Goal: Find specific page/section: Find specific page/section

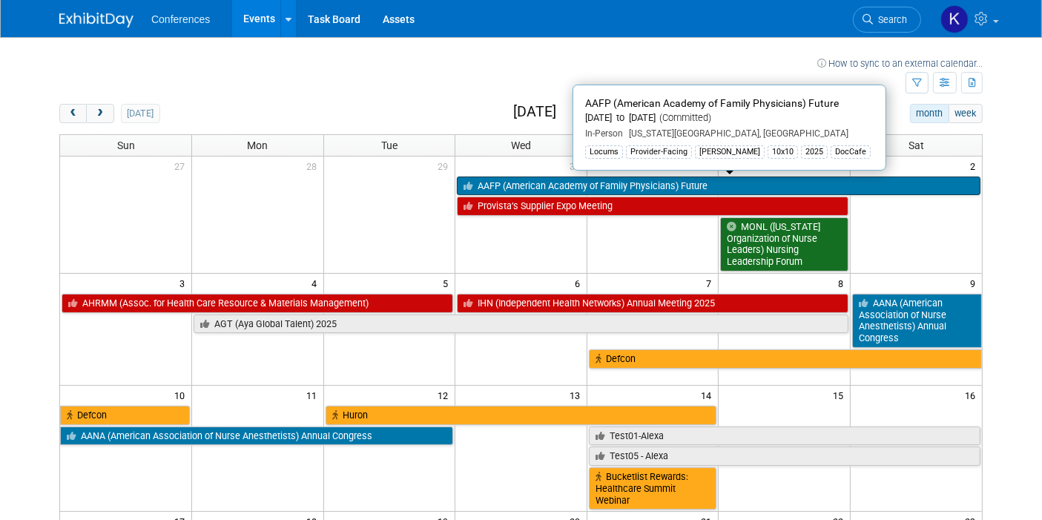
scroll to position [36, 0]
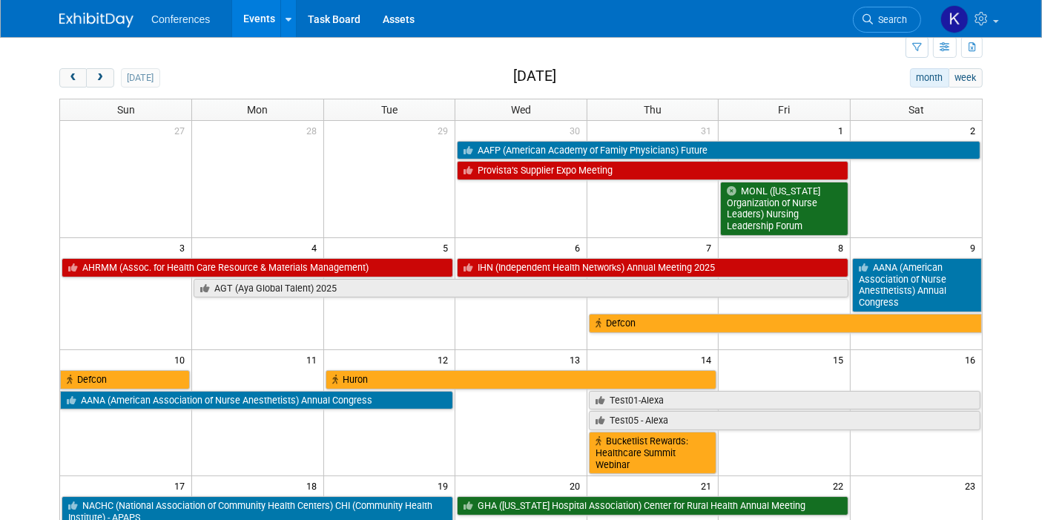
drag, startPoint x: 105, startPoint y: 73, endPoint x: 112, endPoint y: 65, distance: 10.5
click at [112, 65] on div "How to sync to an external calendar... New Event Duplicate Event Warning There …" at bounding box center [521, 513] width 946 height 1024
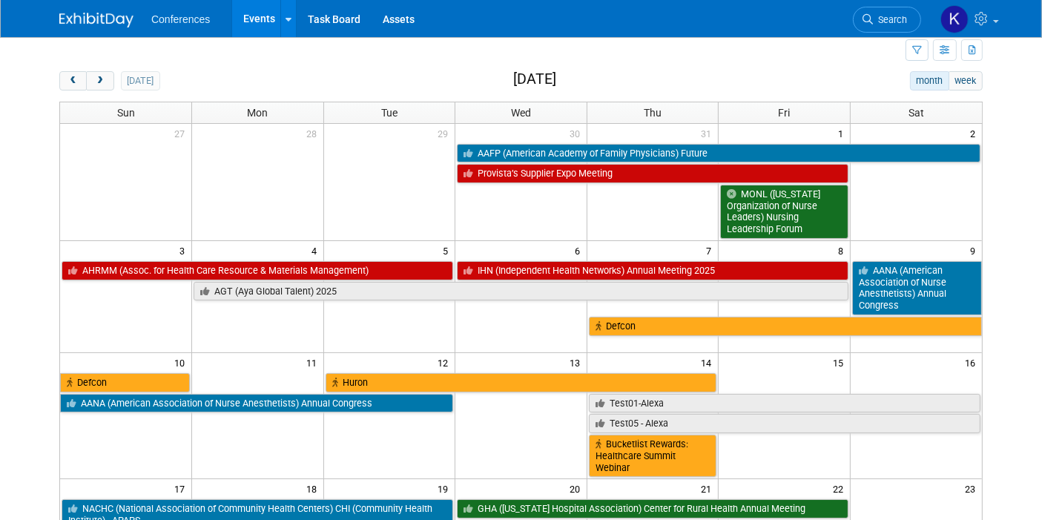
scroll to position [13, 0]
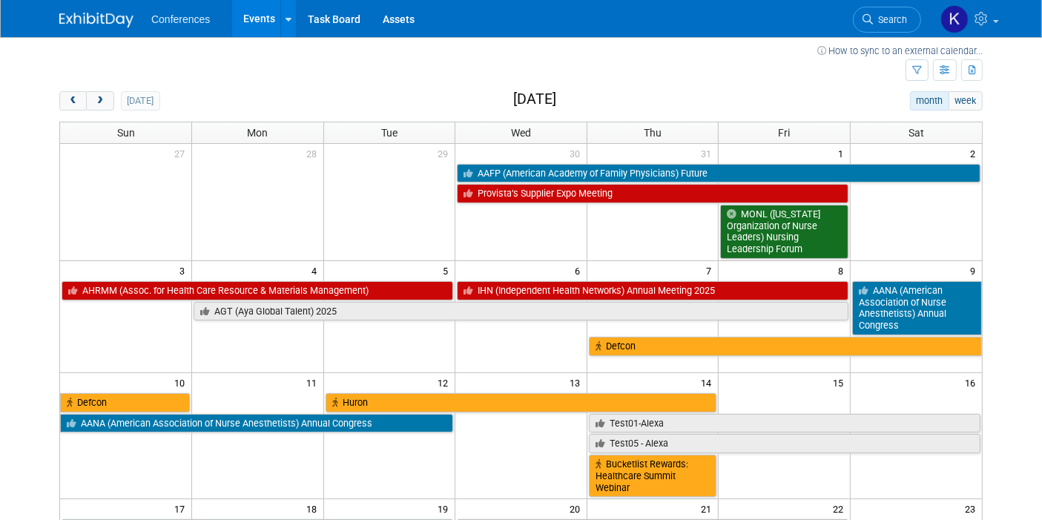
drag, startPoint x: 110, startPoint y: 96, endPoint x: 136, endPoint y: 50, distance: 52.5
click at [103, 103] on span "next" at bounding box center [99, 101] width 11 height 10
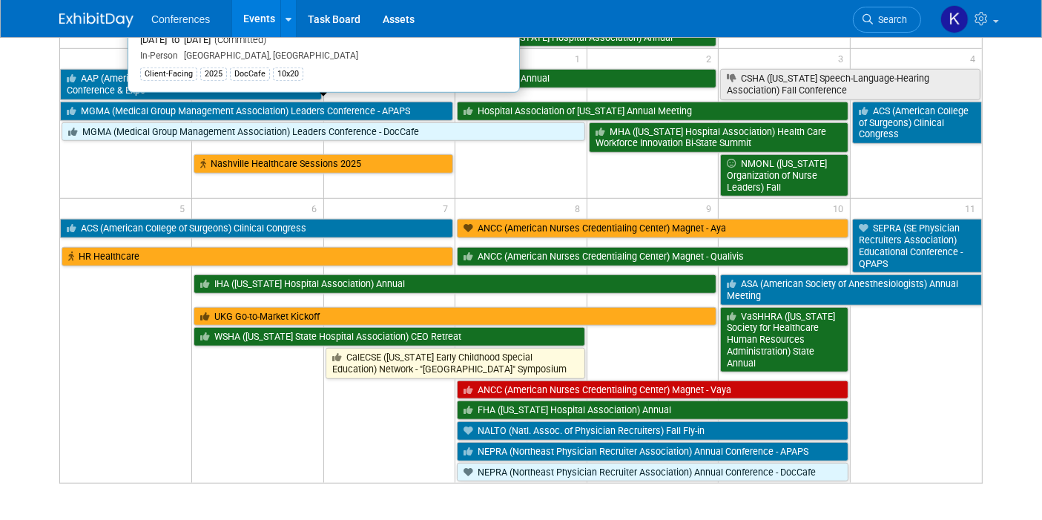
scroll to position [1036, 0]
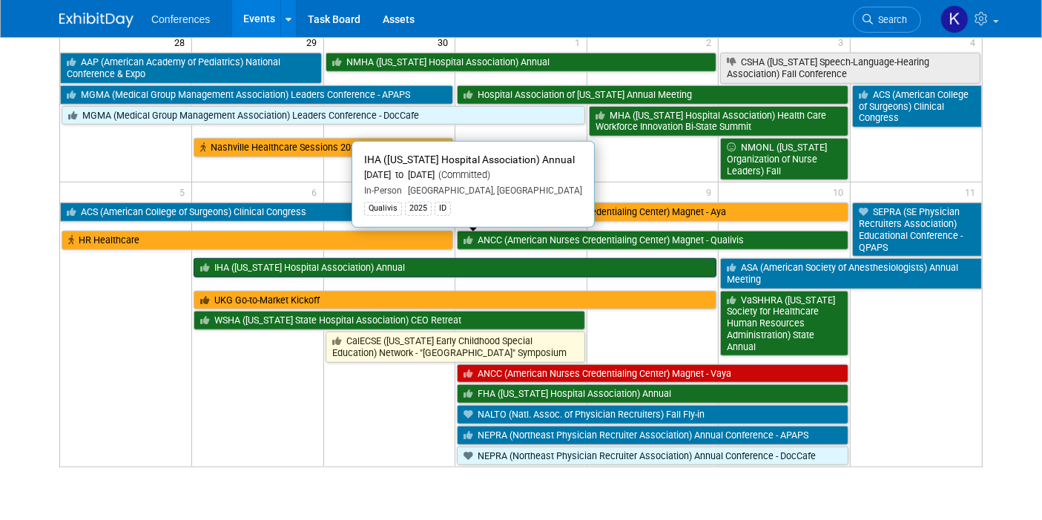
click at [327, 258] on link "IHA ([US_STATE] Hospital Association) Annual" at bounding box center [455, 267] width 523 height 19
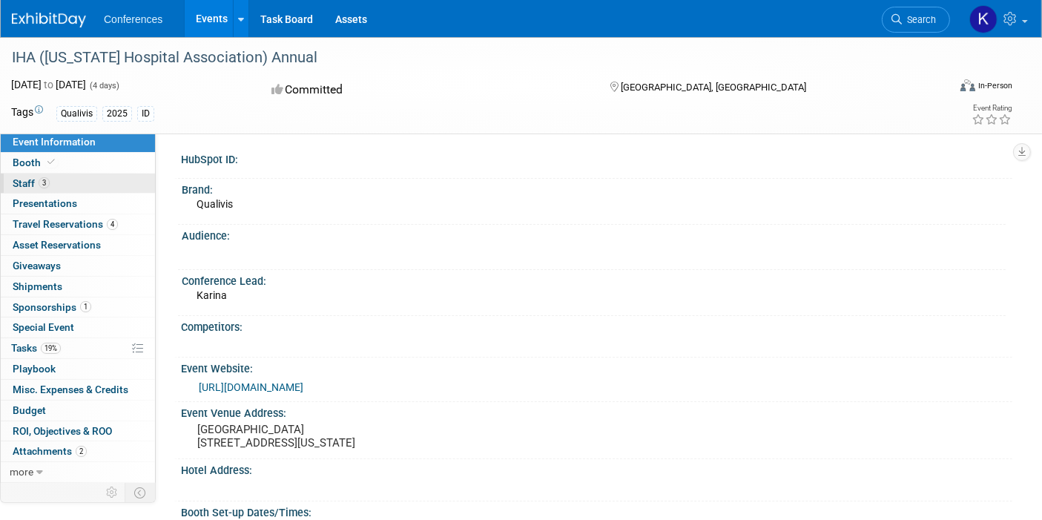
click at [93, 182] on link "3 Staff 3" at bounding box center [78, 184] width 154 height 20
